Goal: Task Accomplishment & Management: Manage account settings

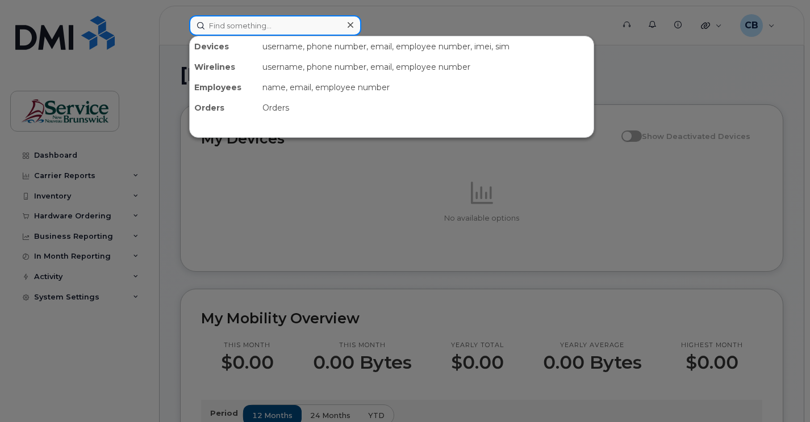
click at [241, 26] on input at bounding box center [275, 25] width 172 height 20
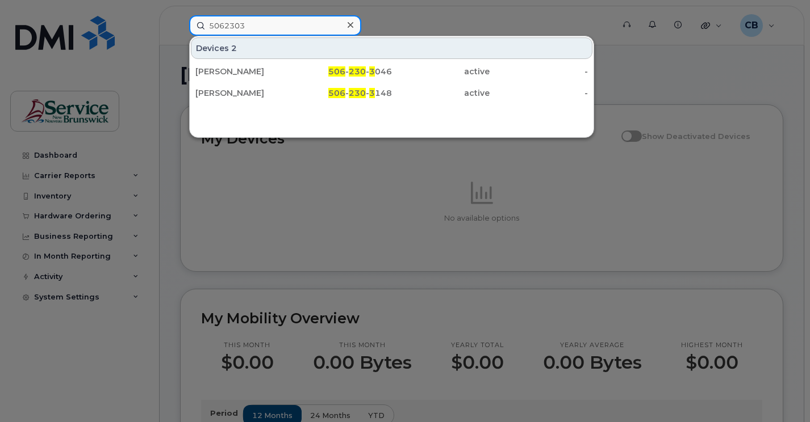
type input "5062303"
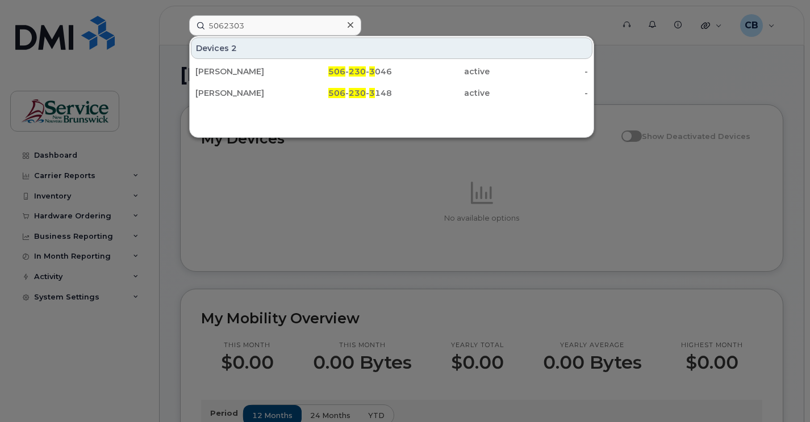
click at [642, 74] on div at bounding box center [405, 211] width 810 height 422
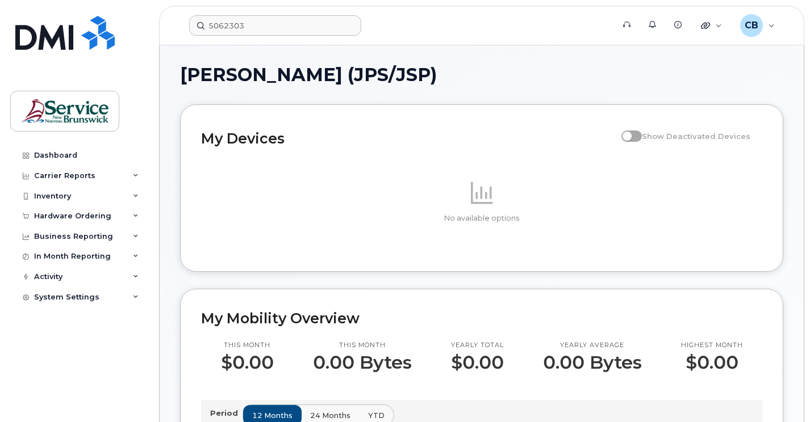
click at [642, 136] on span at bounding box center [631, 136] width 20 height 11
click at [47, 45] on img at bounding box center [64, 33] width 99 height 34
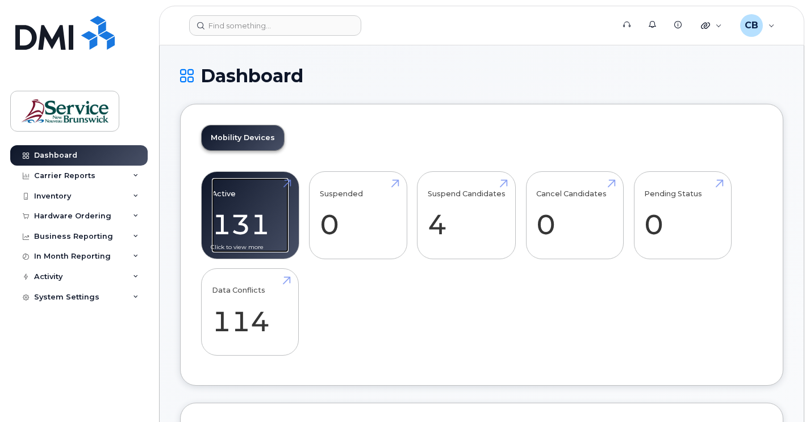
click at [260, 213] on link "Active 131" at bounding box center [250, 215] width 77 height 75
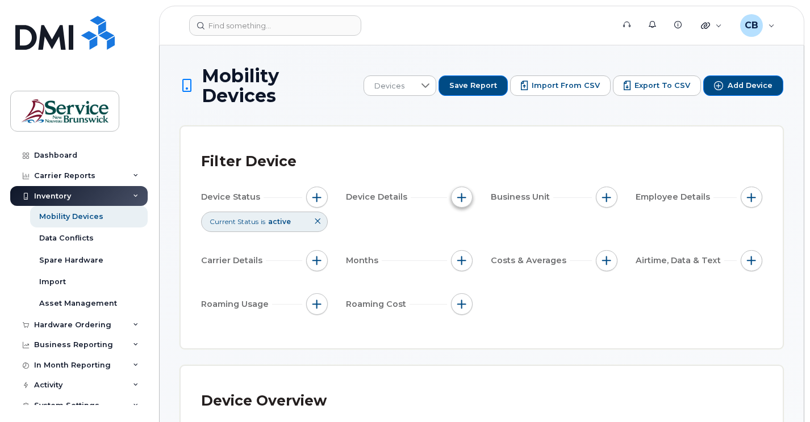
click at [464, 193] on span "button" at bounding box center [461, 197] width 9 height 9
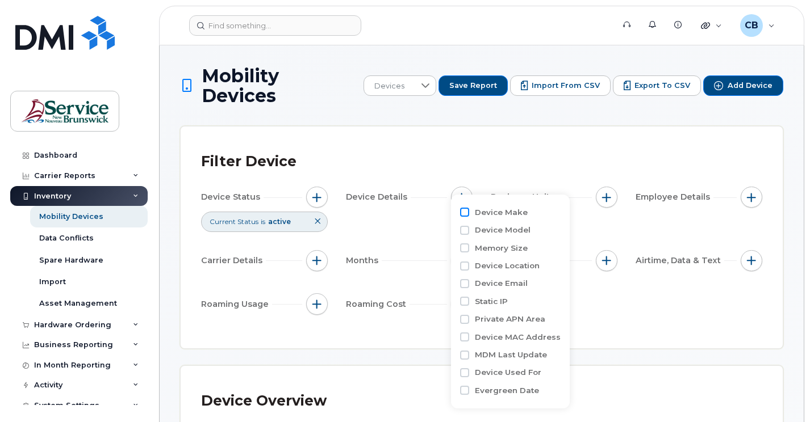
click at [466, 214] on input "Device Make" at bounding box center [464, 212] width 9 height 9
checkbox input "true"
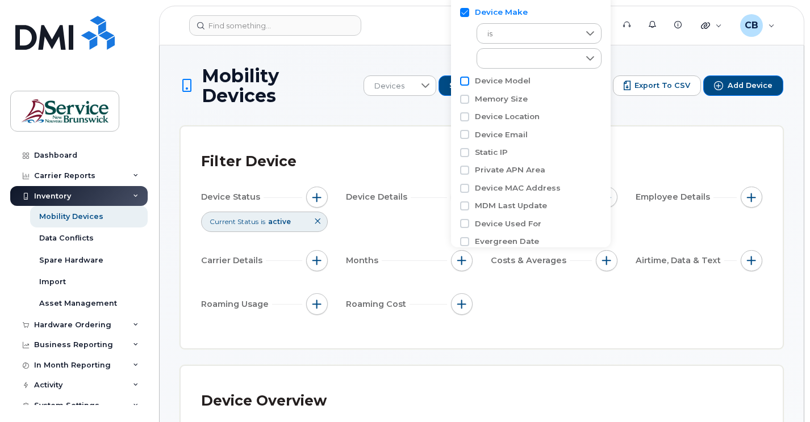
click at [467, 82] on input "Device Model" at bounding box center [464, 81] width 9 height 9
checkbox input "true"
click at [504, 293] on div "Device Status Current Status is active Device Details Business Unit Employee De…" at bounding box center [481, 253] width 561 height 132
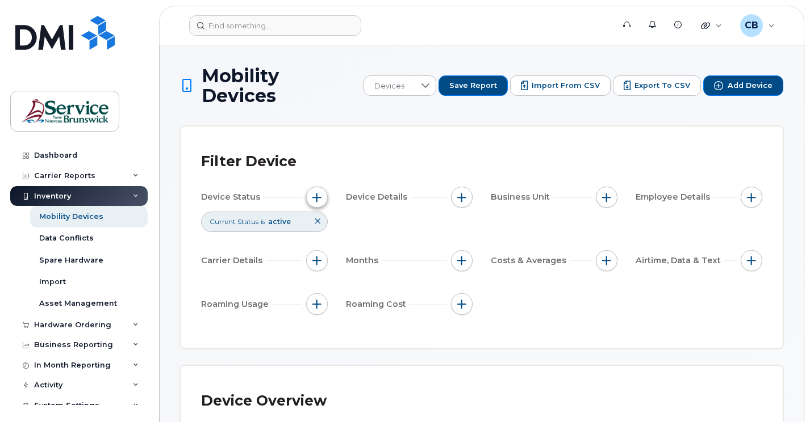
click at [313, 193] on span "button" at bounding box center [316, 197] width 9 height 9
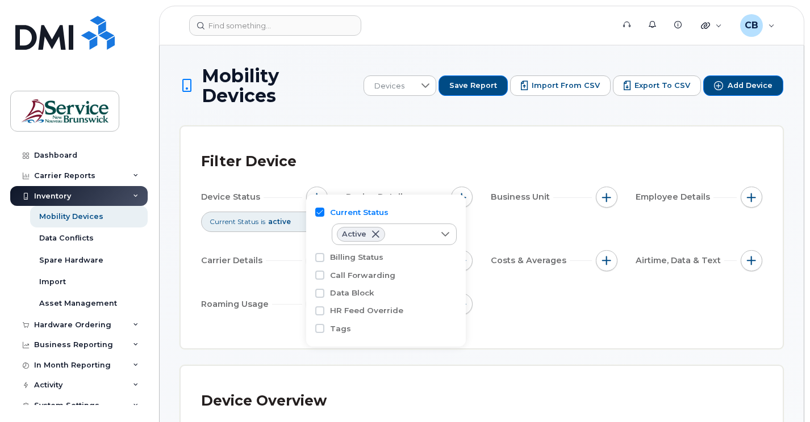
click at [510, 285] on div "Device Status Current Status is active Device Details Business Unit Employee De…" at bounding box center [481, 253] width 561 height 132
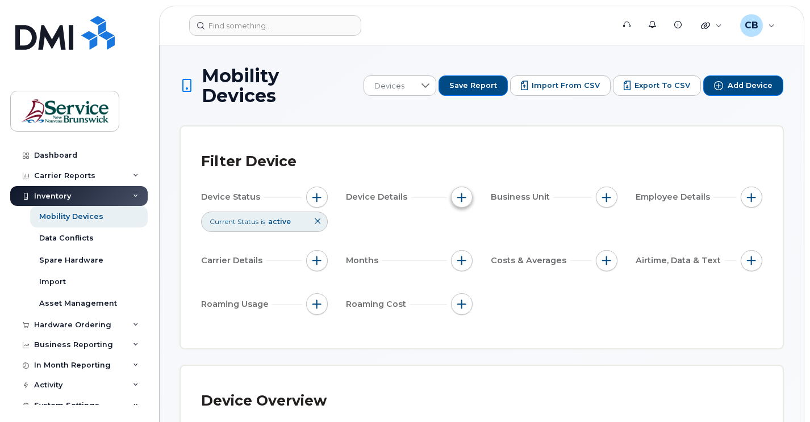
click at [458, 193] on span "button" at bounding box center [461, 197] width 9 height 9
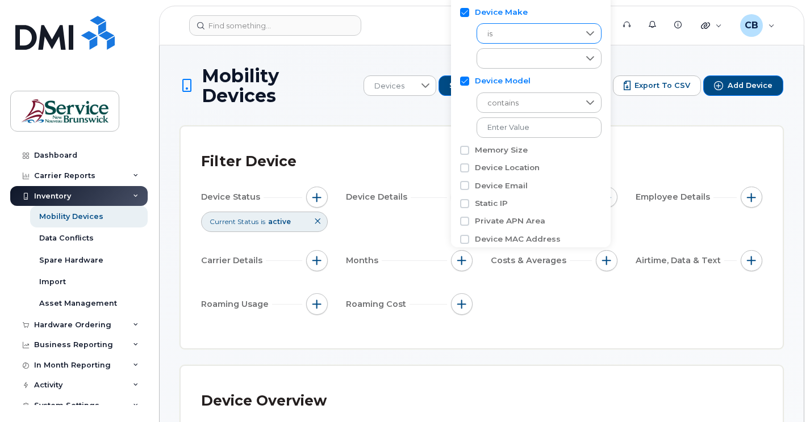
click at [589, 32] on icon at bounding box center [589, 33] width 9 height 9
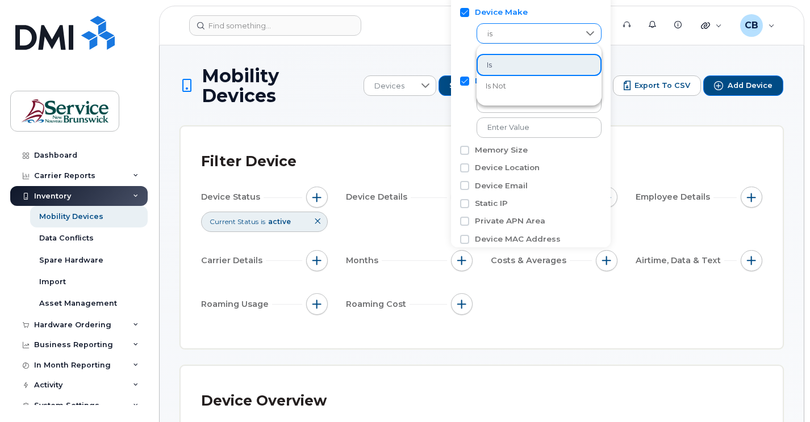
click at [589, 32] on icon at bounding box center [589, 33] width 9 height 9
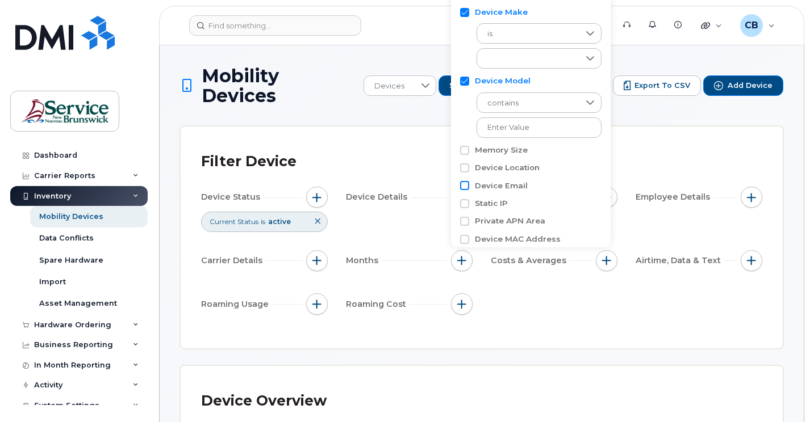
click at [468, 188] on input "Device Email" at bounding box center [464, 185] width 9 height 9
checkbox input "true"
click at [505, 289] on div "Device Status Current Status is active Device Details Business Unit Employee De…" at bounding box center [481, 253] width 561 height 132
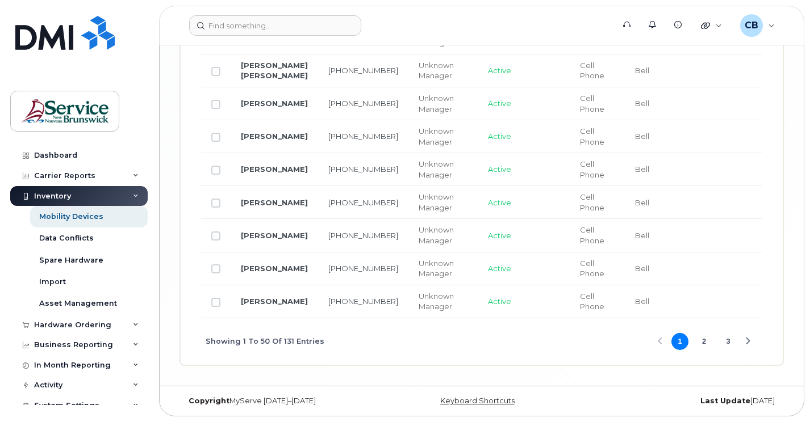
scroll to position [2056, 0]
click at [703, 341] on button "2" at bounding box center [704, 341] width 17 height 17
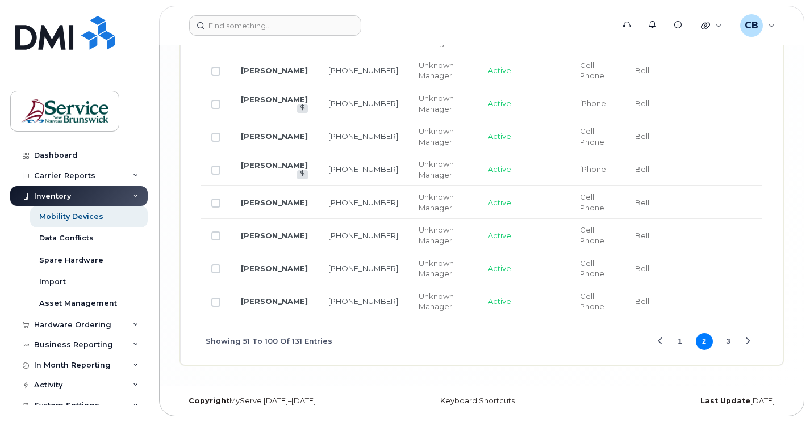
click at [728, 350] on button "3" at bounding box center [727, 341] width 17 height 17
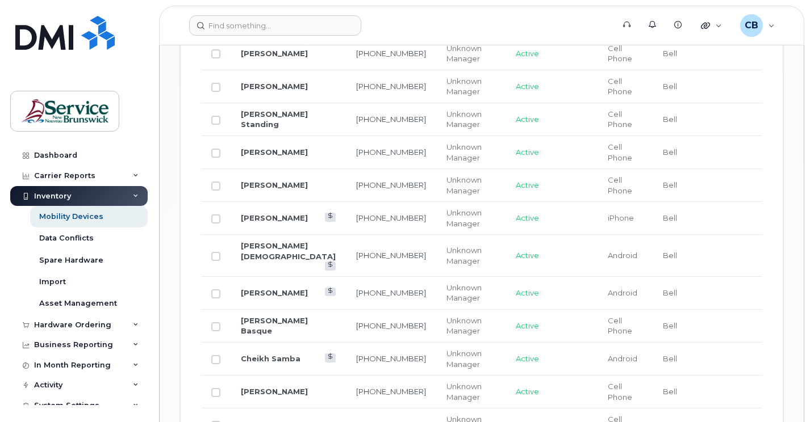
scroll to position [0, 0]
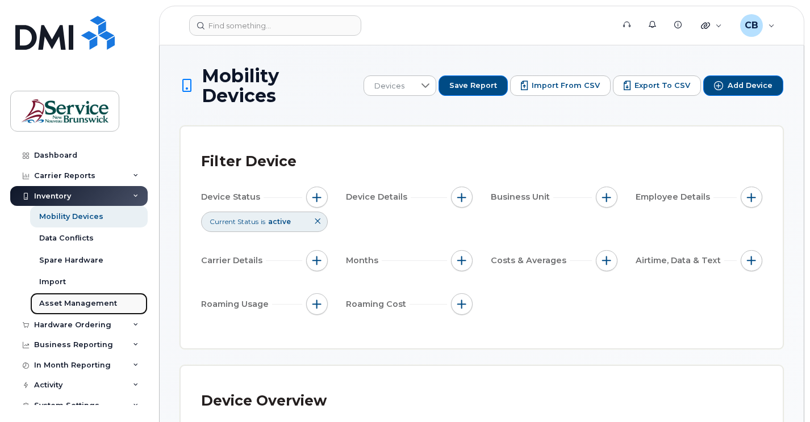
click at [43, 301] on div "Asset Management" at bounding box center [78, 304] width 78 height 10
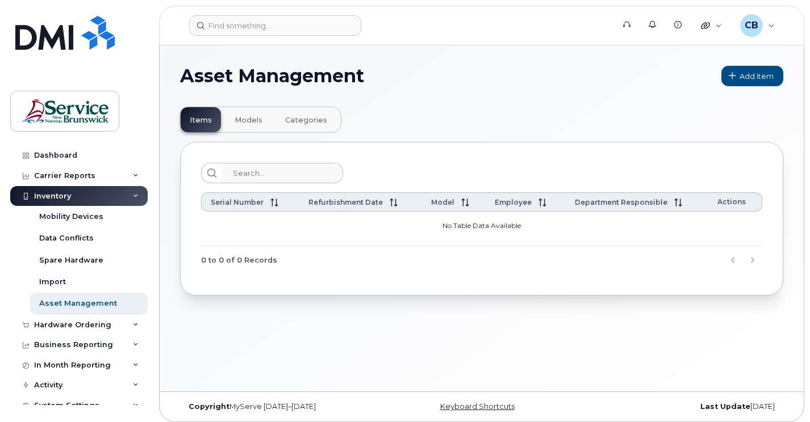
click at [293, 124] on span "Categories" at bounding box center [306, 120] width 42 height 9
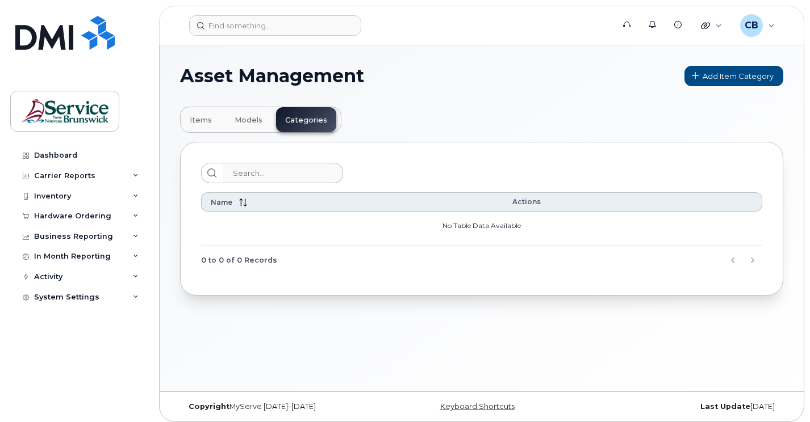
click at [239, 124] on span "Models" at bounding box center [248, 120] width 28 height 9
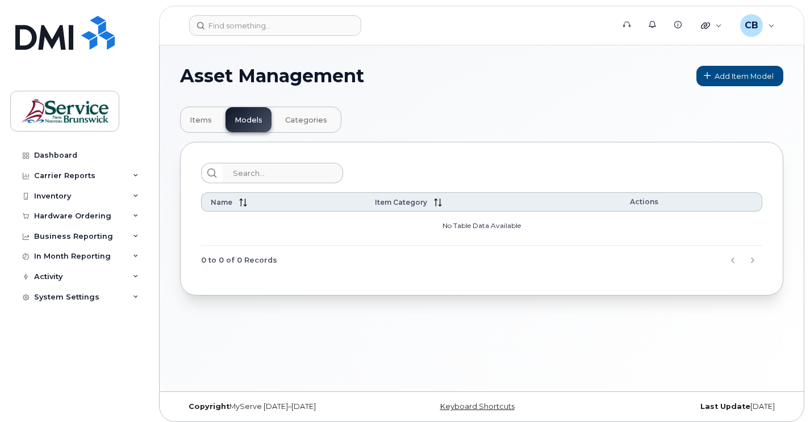
click at [204, 123] on span "Items" at bounding box center [201, 120] width 22 height 9
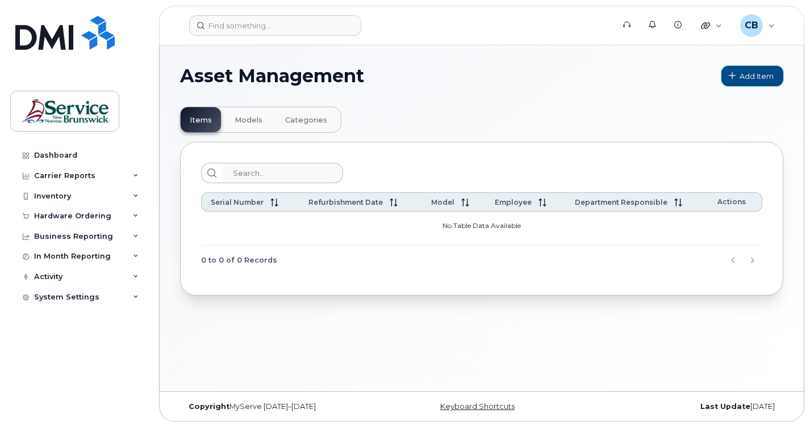
click at [728, 76] on icon at bounding box center [731, 76] width 7 height 7
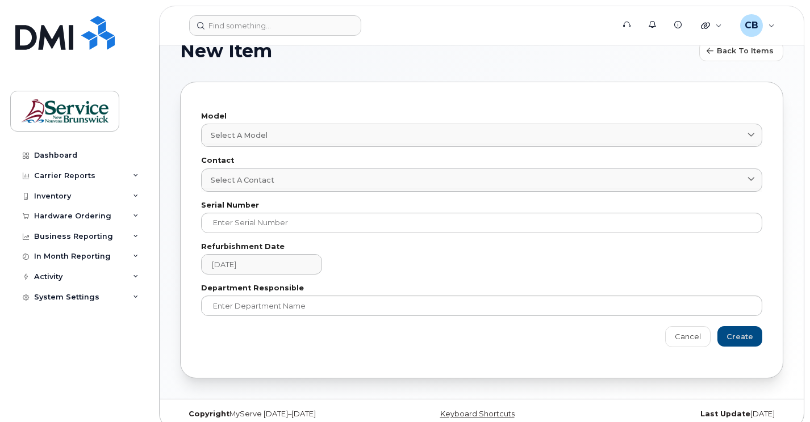
scroll to position [38, 0]
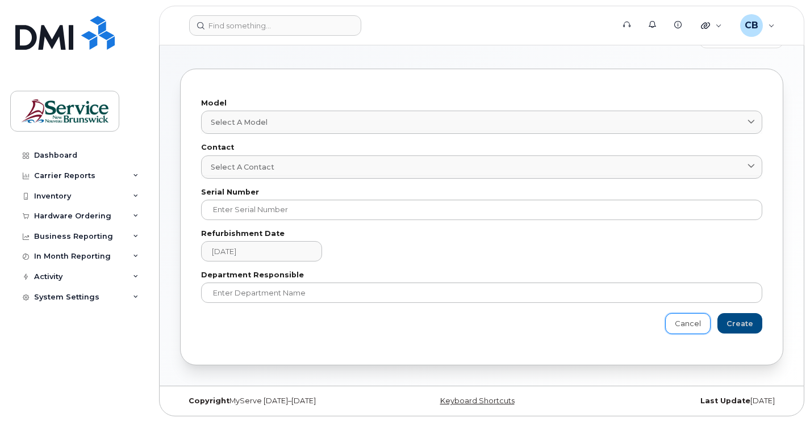
click at [673, 326] on link "Cancel" at bounding box center [687, 323] width 45 height 20
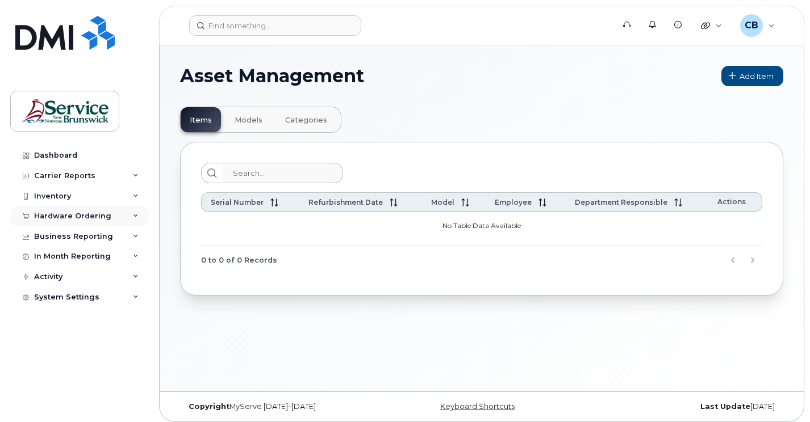
click at [74, 216] on div "Hardware Ordering" at bounding box center [72, 216] width 77 height 9
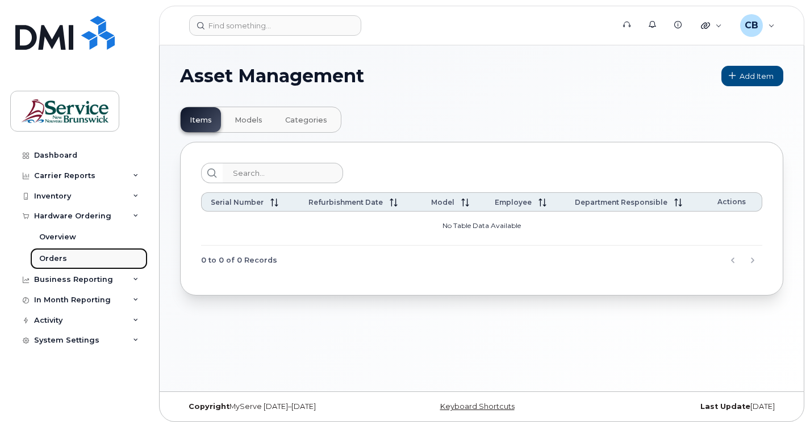
click at [50, 258] on div "Orders" at bounding box center [53, 259] width 28 height 10
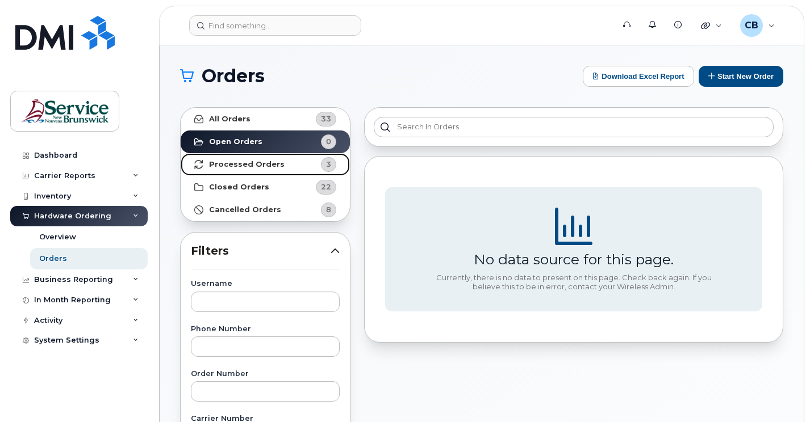
click at [270, 166] on strong "Processed Orders" at bounding box center [247, 164] width 76 height 9
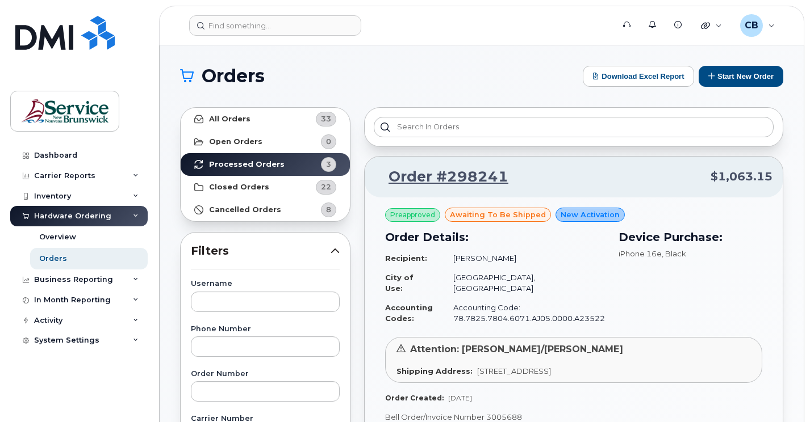
click at [452, 79] on h1 "Orders" at bounding box center [378, 76] width 397 height 18
